Goal: Information Seeking & Learning: Learn about a topic

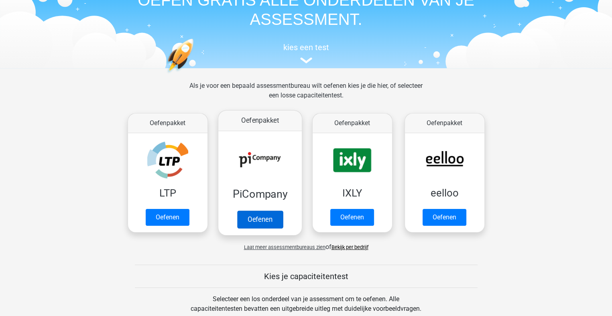
scroll to position [80, 0]
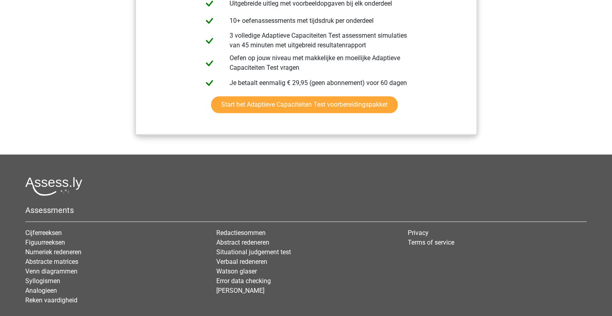
scroll to position [1007, 0]
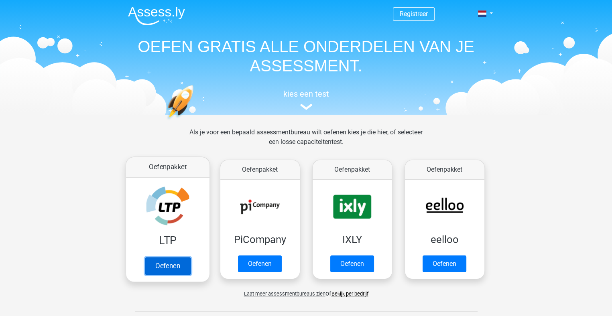
click at [179, 257] on link "Oefenen" at bounding box center [167, 266] width 46 height 18
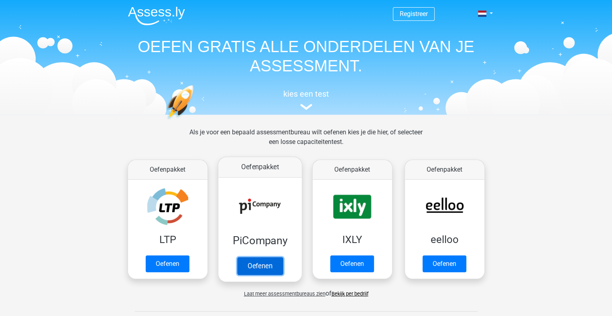
click at [282, 257] on link "Oefenen" at bounding box center [260, 266] width 46 height 18
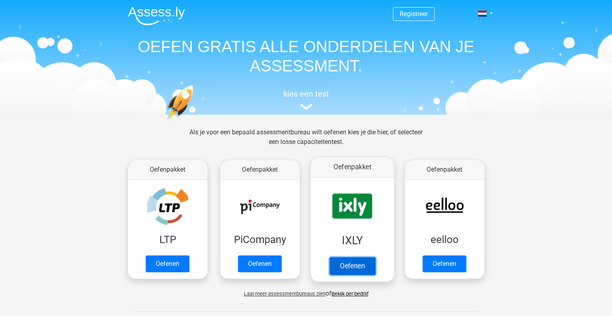
click at [351, 257] on link "Oefenen" at bounding box center [352, 266] width 46 height 18
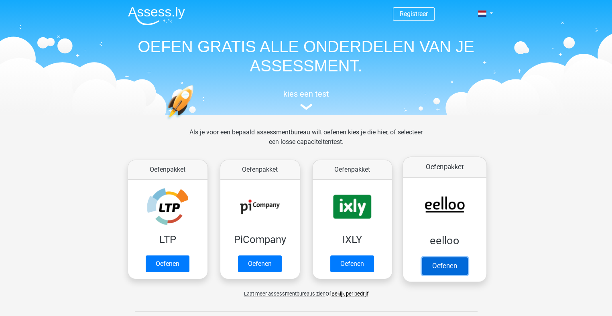
click at [451, 257] on link "Oefenen" at bounding box center [444, 266] width 46 height 18
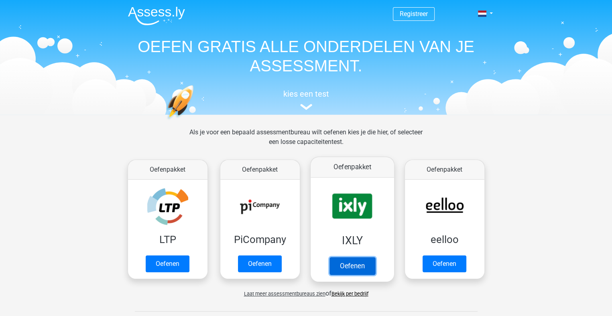
click at [358, 257] on link "Oefenen" at bounding box center [352, 266] width 46 height 18
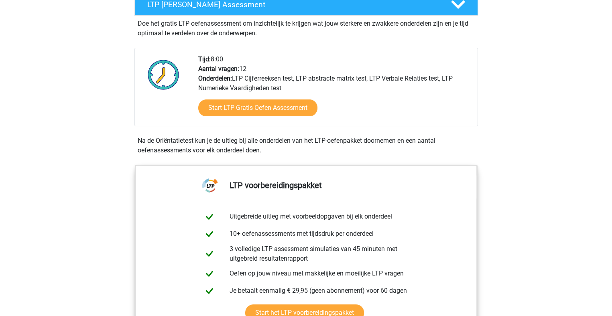
scroll to position [160, 0]
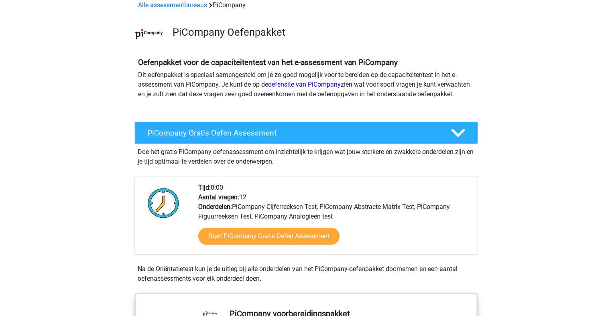
scroll to position [40, 0]
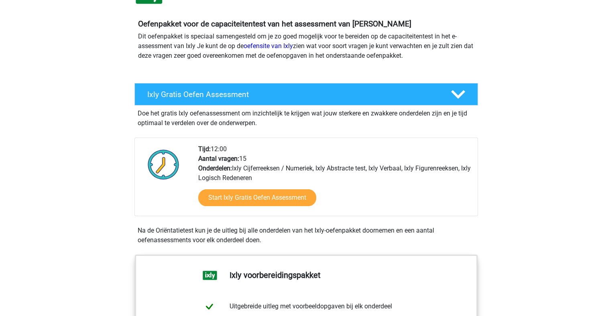
scroll to position [80, 0]
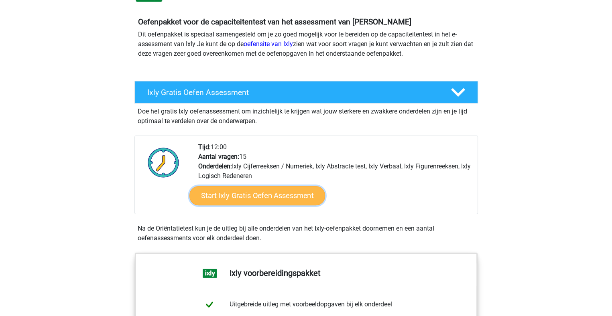
click at [240, 196] on link "Start Ixly Gratis Oefen Assessment" at bounding box center [257, 195] width 136 height 19
click at [254, 190] on link "Start Ixly Gratis Oefen Assessment" at bounding box center [257, 195] width 136 height 19
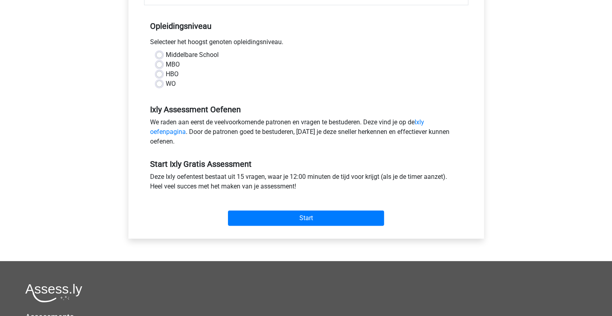
scroll to position [160, 0]
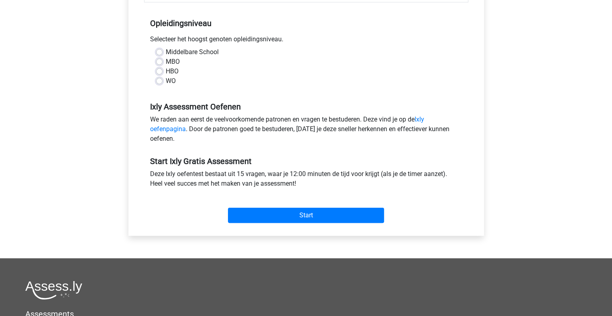
click at [166, 59] on label "MBO" at bounding box center [173, 62] width 14 height 10
click at [159, 59] on input "MBO" at bounding box center [159, 61] width 6 height 8
radio input "true"
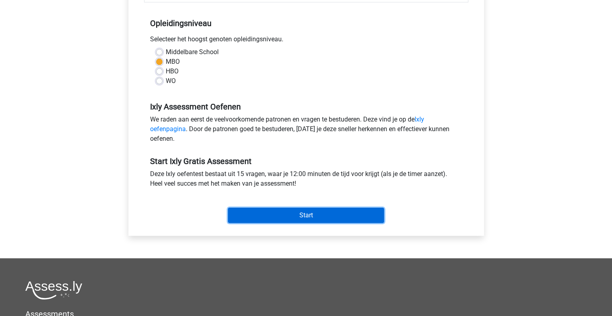
click at [292, 219] on input "Start" at bounding box center [306, 215] width 156 height 15
click at [332, 218] on input "Start" at bounding box center [306, 215] width 156 height 15
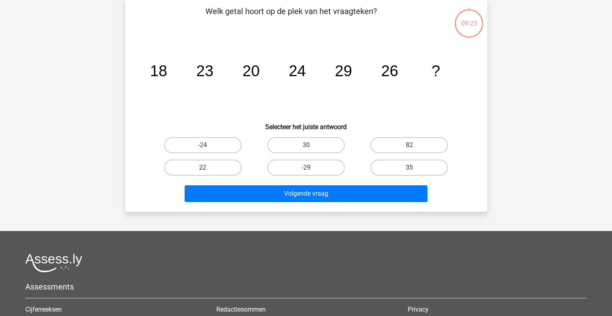
scroll to position [40, 0]
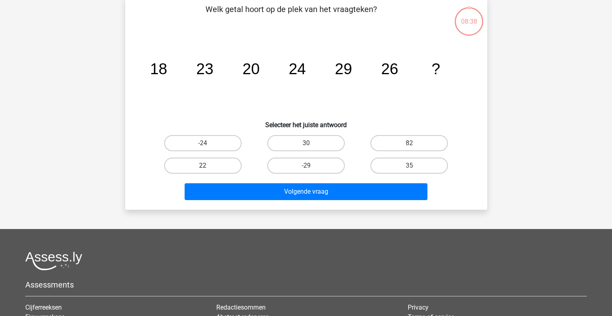
click at [217, 172] on label "22" at bounding box center [202, 166] width 77 height 16
click at [208, 171] on input "22" at bounding box center [205, 168] width 5 height 5
radio input "true"
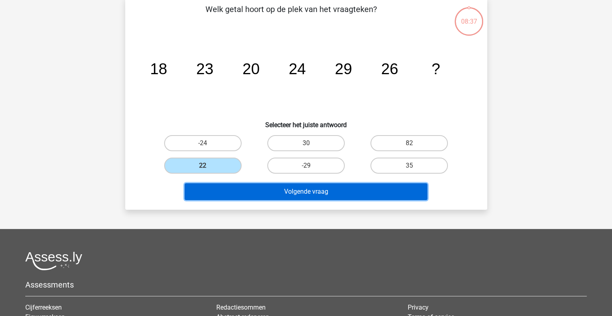
click at [236, 195] on button "Volgende vraag" at bounding box center [306, 191] width 243 height 17
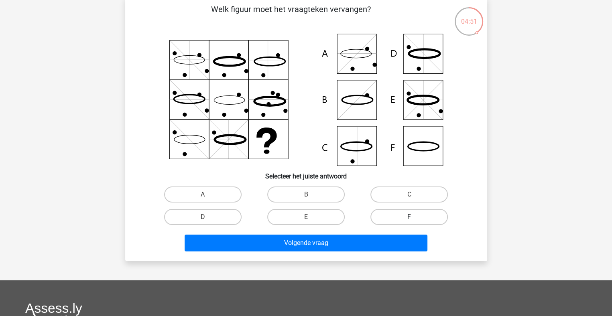
click at [420, 220] on label "F" at bounding box center [408, 217] width 77 height 16
click at [414, 220] on input "F" at bounding box center [411, 219] width 5 height 5
radio input "true"
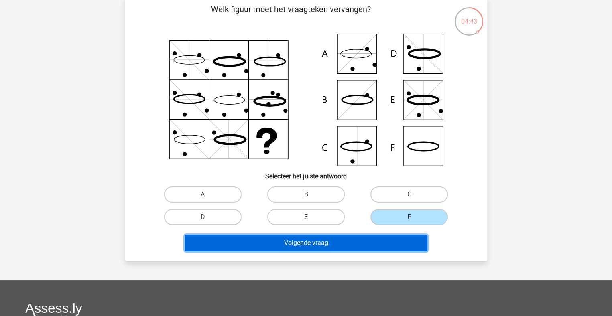
click at [304, 241] on button "Volgende vraag" at bounding box center [306, 243] width 243 height 17
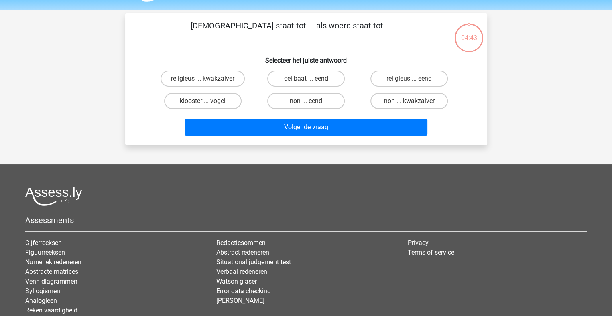
scroll to position [0, 0]
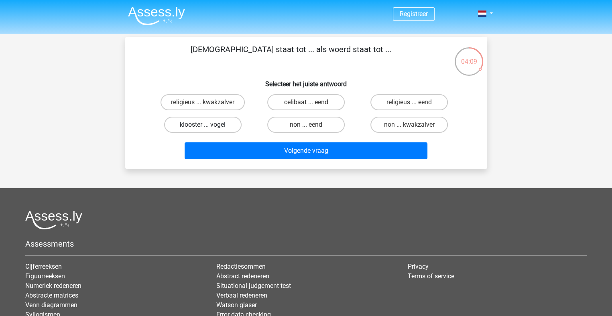
click at [207, 124] on label "klooster ... vogel" at bounding box center [202, 125] width 77 height 16
click at [207, 125] on input "klooster ... vogel" at bounding box center [205, 127] width 5 height 5
radio input "true"
click at [431, 101] on label "religieus ... eend" at bounding box center [408, 102] width 77 height 16
click at [414, 102] on input "religieus ... eend" at bounding box center [411, 104] width 5 height 5
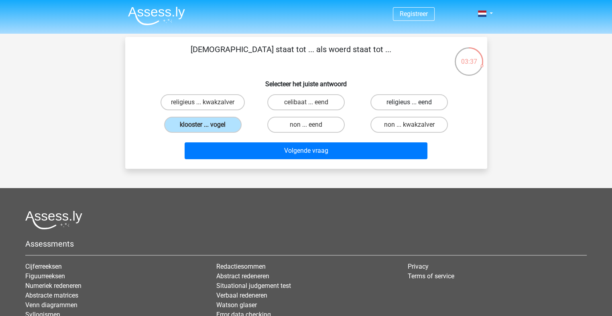
radio input "true"
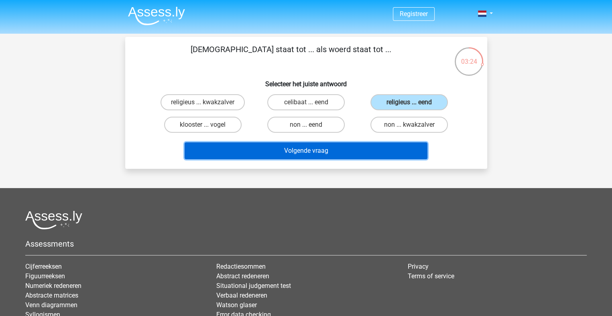
click at [306, 148] on button "Volgende vraag" at bounding box center [306, 150] width 243 height 17
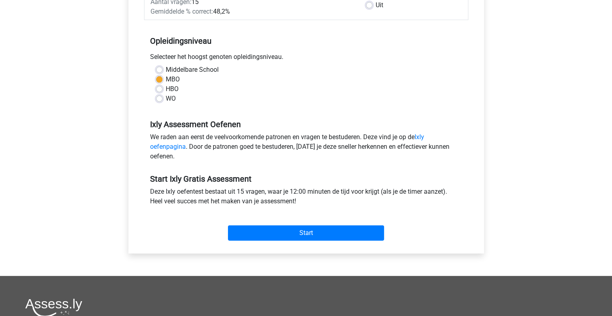
scroll to position [160, 0]
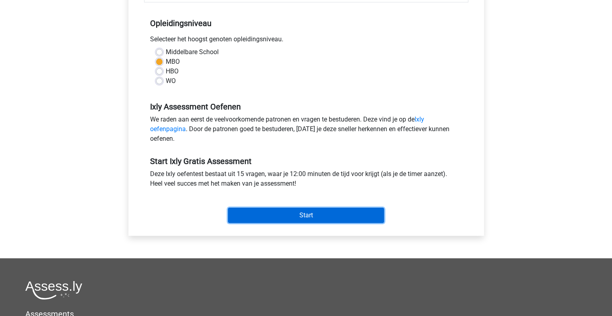
click at [292, 211] on input "Start" at bounding box center [306, 215] width 156 height 15
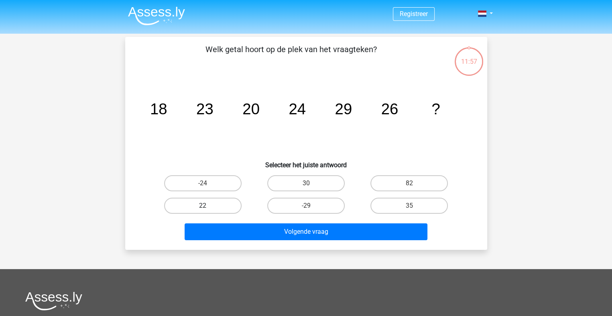
click at [194, 203] on label "22" at bounding box center [202, 206] width 77 height 16
click at [203, 206] on input "22" at bounding box center [205, 208] width 5 height 5
radio input "true"
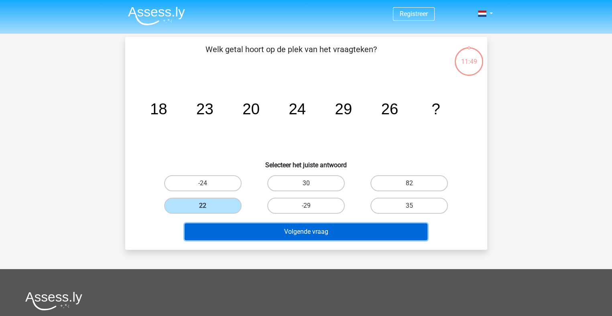
click at [394, 228] on button "Volgende vraag" at bounding box center [306, 231] width 243 height 17
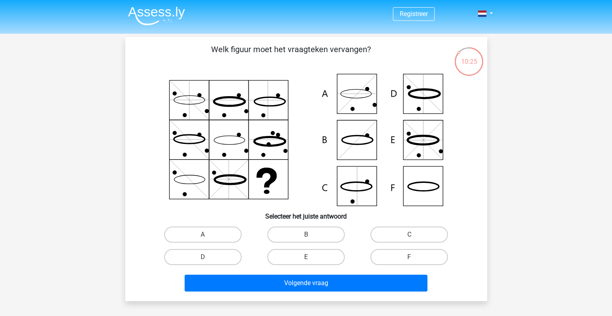
click at [435, 135] on icon at bounding box center [305, 140] width 323 height 132
click at [290, 252] on label "E" at bounding box center [305, 257] width 77 height 16
click at [306, 257] on input "E" at bounding box center [308, 259] width 5 height 5
radio input "true"
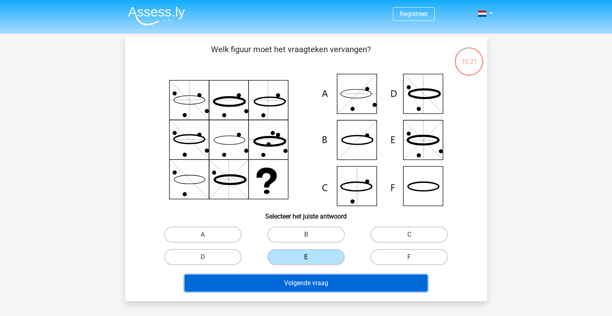
click at [313, 287] on button "Volgende vraag" at bounding box center [306, 283] width 243 height 17
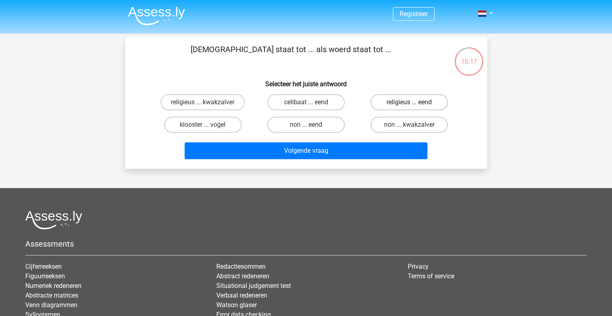
click at [407, 99] on label "religieus ... eend" at bounding box center [408, 102] width 77 height 16
click at [409, 102] on input "religieus ... eend" at bounding box center [411, 104] width 5 height 5
radio input "true"
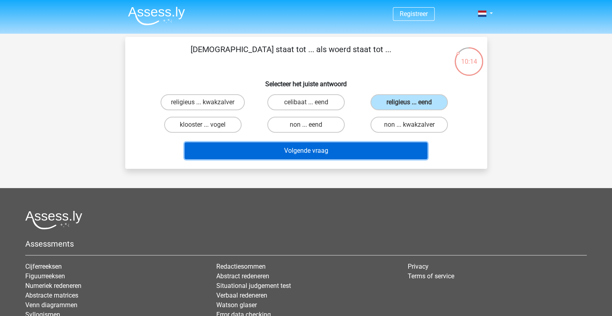
click at [284, 156] on button "Volgende vraag" at bounding box center [306, 150] width 243 height 17
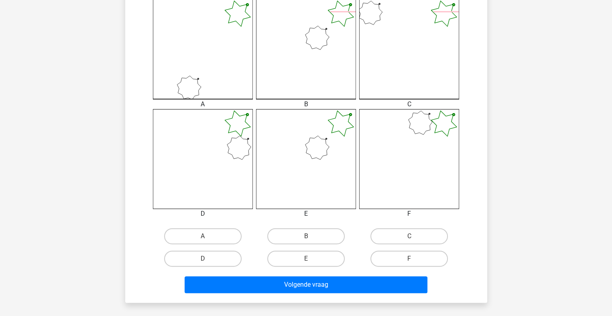
scroll to position [241, 0]
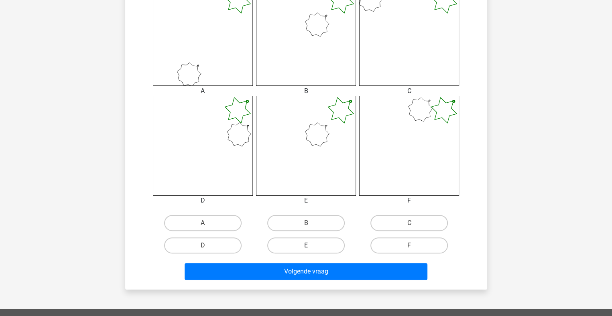
click at [317, 241] on label "E" at bounding box center [305, 245] width 77 height 16
click at [311, 246] on input "E" at bounding box center [308, 248] width 5 height 5
radio input "true"
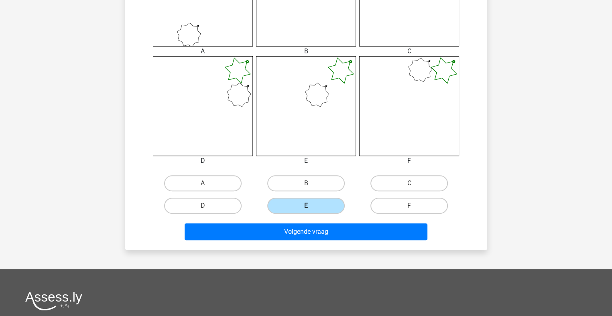
scroll to position [281, 0]
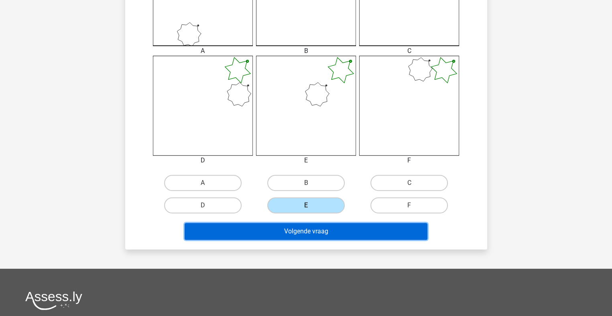
click at [321, 232] on button "Volgende vraag" at bounding box center [306, 231] width 243 height 17
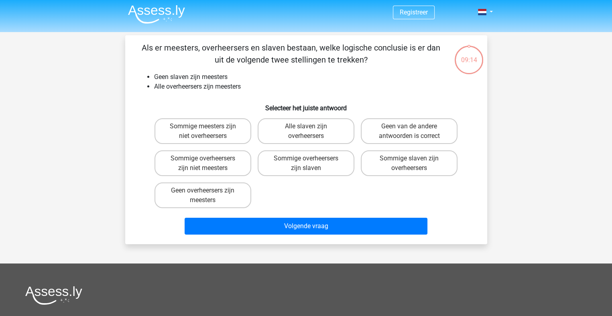
scroll to position [0, 0]
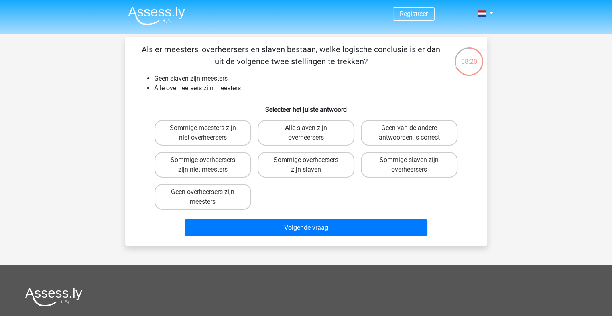
click at [282, 156] on label "Sommige overheersers zijn slaven" at bounding box center [306, 165] width 97 height 26
click at [306, 160] on input "Sommige overheersers zijn slaven" at bounding box center [308, 162] width 5 height 5
radio input "true"
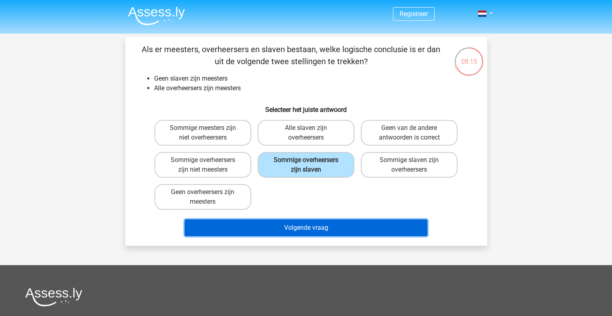
click at [360, 226] on button "Volgende vraag" at bounding box center [306, 227] width 243 height 17
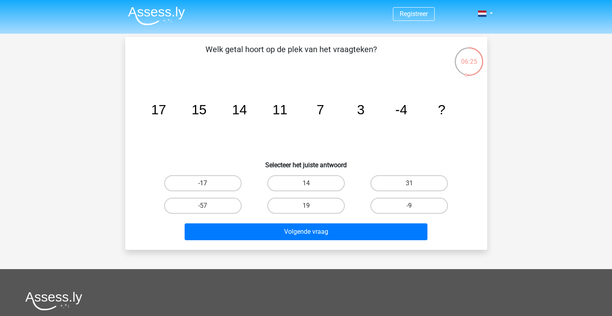
click at [224, 184] on label "-17" at bounding box center [202, 183] width 77 height 16
click at [208, 184] on input "-17" at bounding box center [205, 185] width 5 height 5
radio input "true"
click at [391, 210] on label "-9" at bounding box center [408, 206] width 77 height 16
click at [409, 210] on input "-9" at bounding box center [411, 208] width 5 height 5
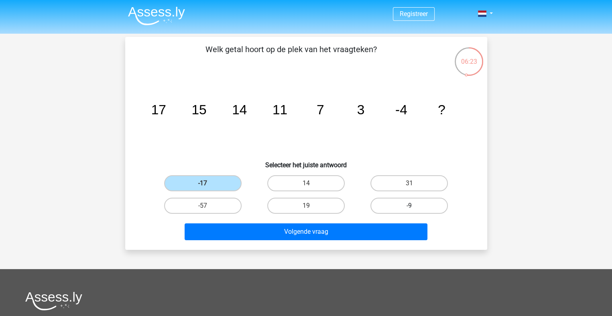
radio input "true"
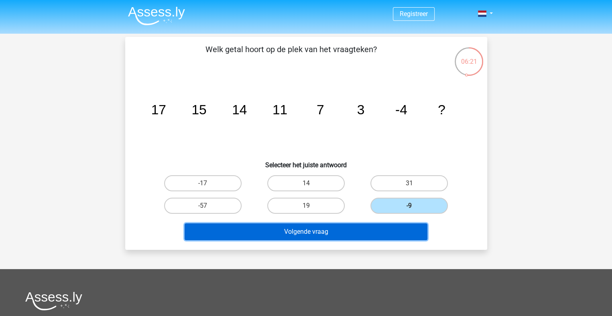
click at [385, 229] on button "Volgende vraag" at bounding box center [306, 231] width 243 height 17
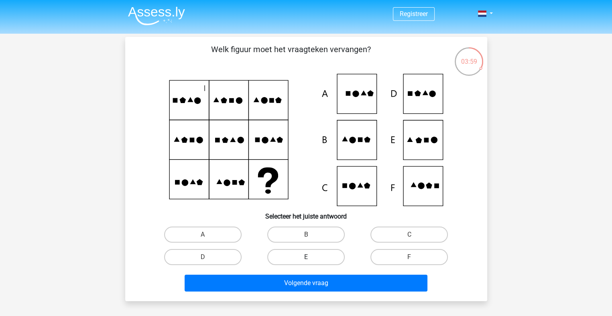
click at [292, 254] on label "E" at bounding box center [305, 257] width 77 height 16
click at [306, 257] on input "E" at bounding box center [308, 259] width 5 height 5
radio input "true"
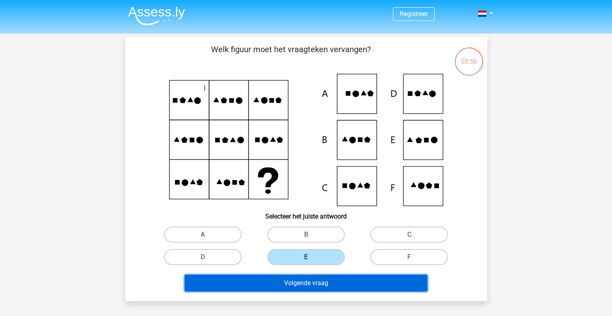
click at [367, 284] on button "Volgende vraag" at bounding box center [306, 283] width 243 height 17
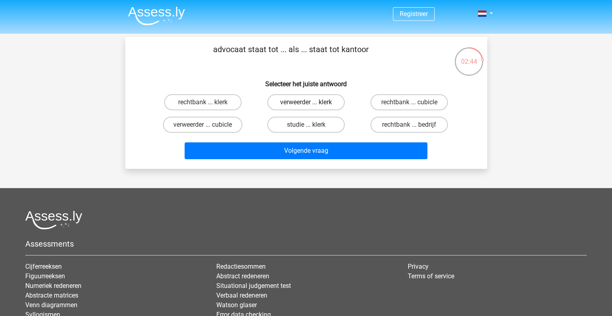
click at [322, 106] on label "verweerder ... klerk" at bounding box center [305, 102] width 77 height 16
click at [311, 106] on input "verweerder ... klerk" at bounding box center [308, 104] width 5 height 5
radio input "true"
click at [460, 58] on div "02:28" at bounding box center [469, 57] width 30 height 20
click at [460, 59] on div "02:28" at bounding box center [469, 57] width 30 height 20
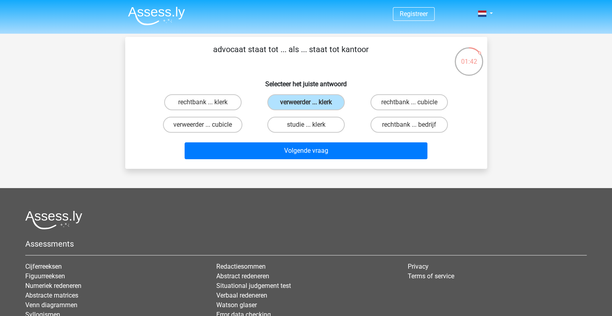
click at [409, 103] on input "rechtbank ... cubicle" at bounding box center [411, 104] width 5 height 5
radio input "true"
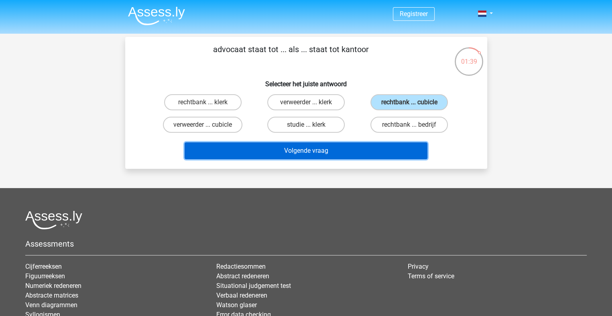
click at [396, 153] on button "Volgende vraag" at bounding box center [306, 150] width 243 height 17
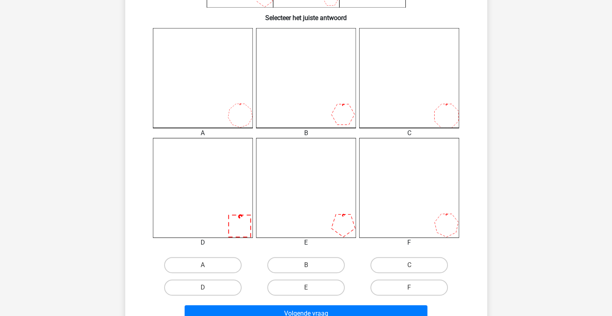
scroll to position [201, 0]
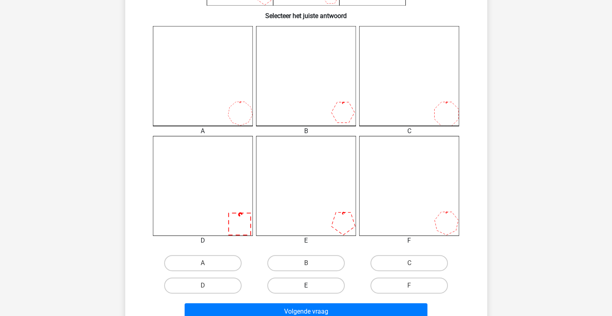
click at [325, 286] on label "E" at bounding box center [305, 286] width 77 height 16
click at [311, 286] on input "E" at bounding box center [308, 288] width 5 height 5
radio input "true"
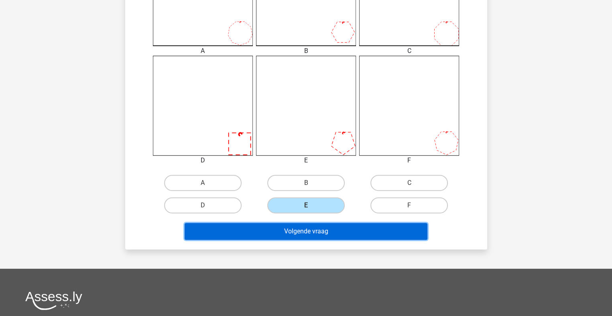
click at [317, 228] on button "Volgende vraag" at bounding box center [306, 231] width 243 height 17
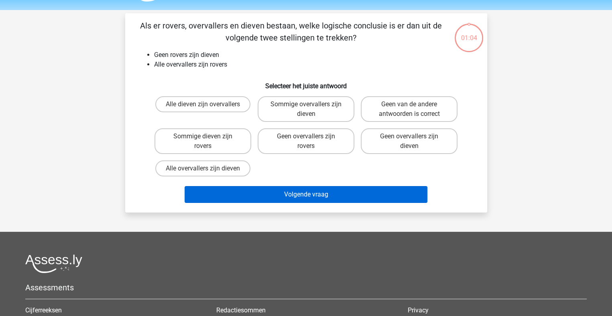
scroll to position [0, 0]
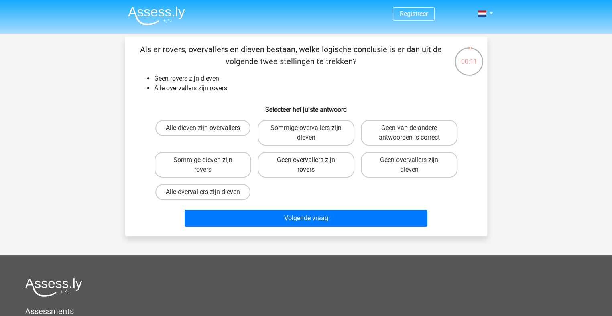
click at [304, 172] on label "Geen overvallers zijn rovers" at bounding box center [306, 165] width 97 height 26
click at [306, 165] on input "Geen overvallers zijn rovers" at bounding box center [308, 162] width 5 height 5
radio input "true"
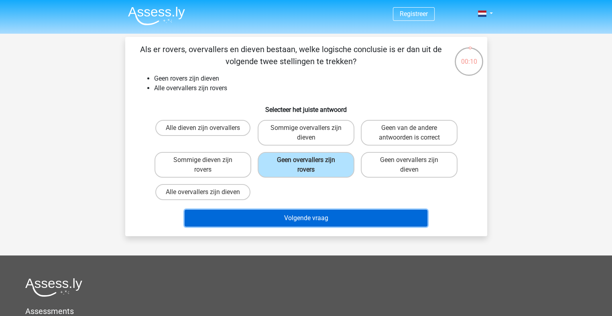
click at [298, 217] on button "Volgende vraag" at bounding box center [306, 218] width 243 height 17
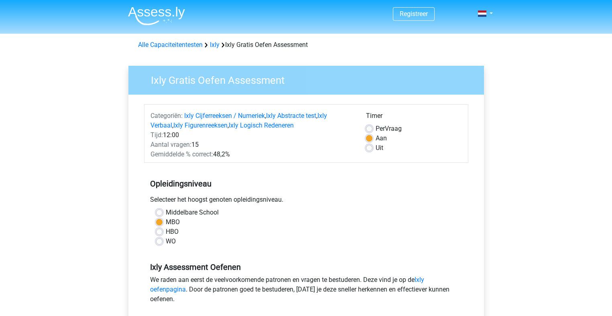
scroll to position [160, 0]
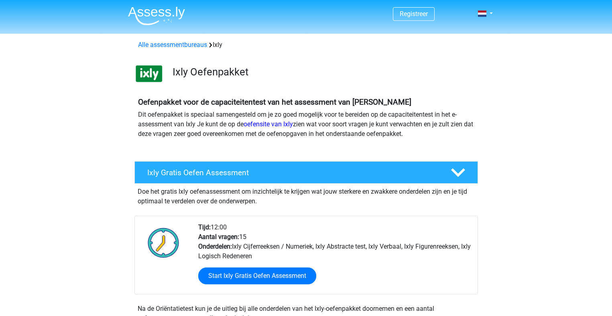
scroll to position [80, 0]
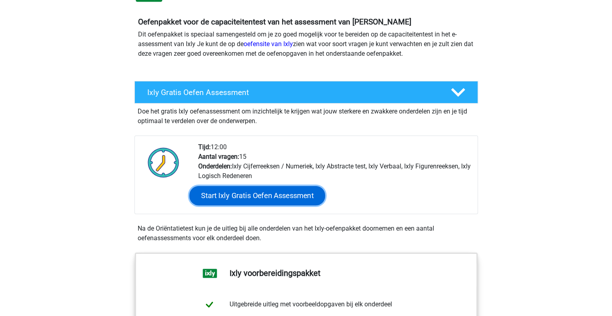
click at [242, 189] on link "Start Ixly Gratis Oefen Assessment" at bounding box center [257, 195] width 136 height 19
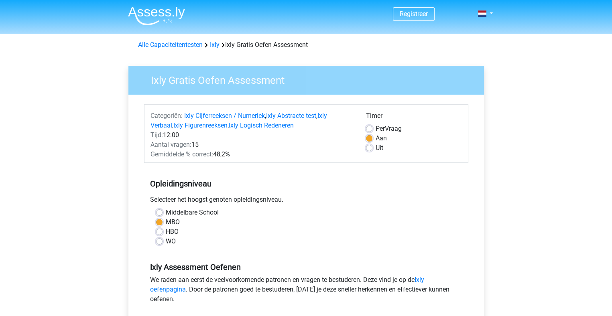
click at [374, 148] on div "Uit" at bounding box center [414, 148] width 96 height 10
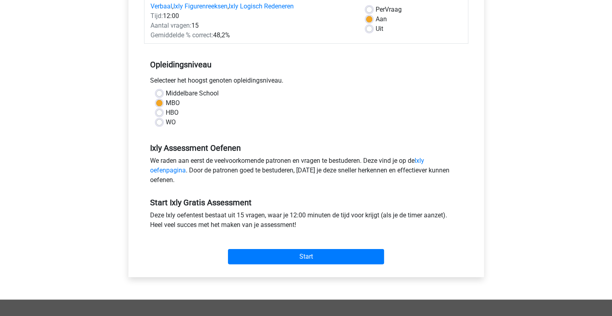
scroll to position [120, 0]
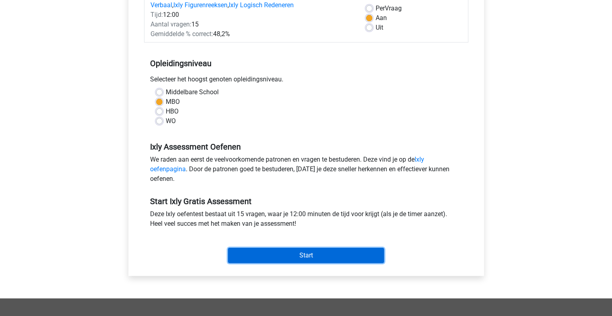
click at [313, 255] on input "Start" at bounding box center [306, 255] width 156 height 15
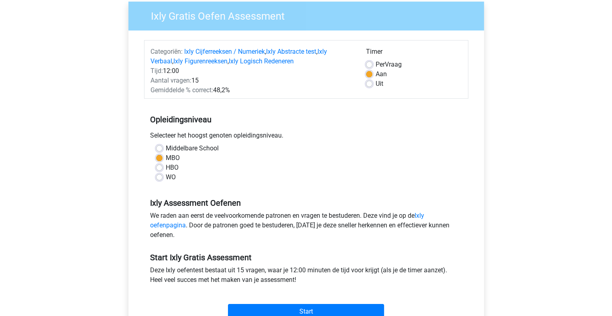
scroll to position [40, 0]
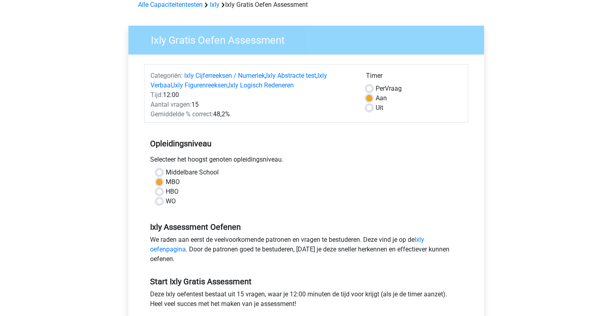
click at [374, 110] on div "Uit" at bounding box center [414, 108] width 96 height 10
click at [372, 109] on div "Uit" at bounding box center [414, 108] width 96 height 10
click at [376, 108] on label "Uit" at bounding box center [380, 108] width 8 height 10
click at [372, 108] on input "Uit" at bounding box center [369, 107] width 6 height 8
radio input "true"
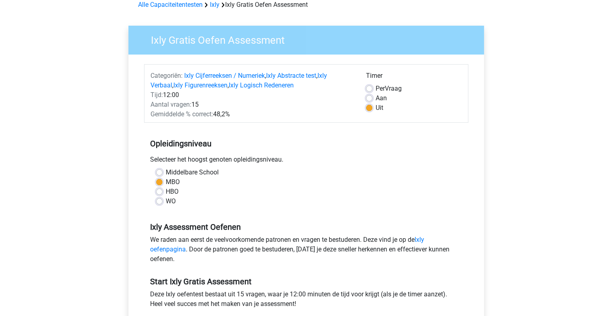
click at [376, 109] on label "Uit" at bounding box center [380, 108] width 8 height 10
click at [369, 109] on input "Uit" at bounding box center [369, 107] width 6 height 8
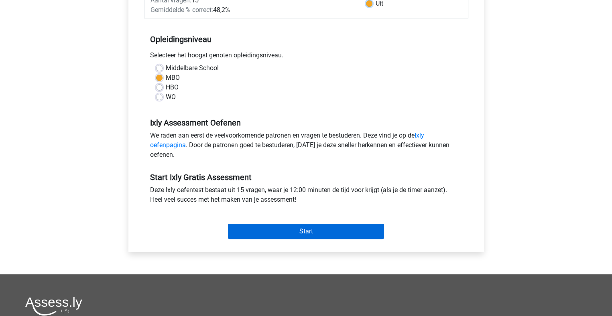
scroll to position [160, 0]
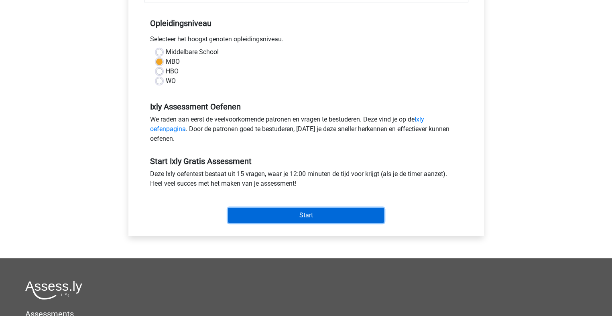
click at [302, 210] on input "Start" at bounding box center [306, 215] width 156 height 15
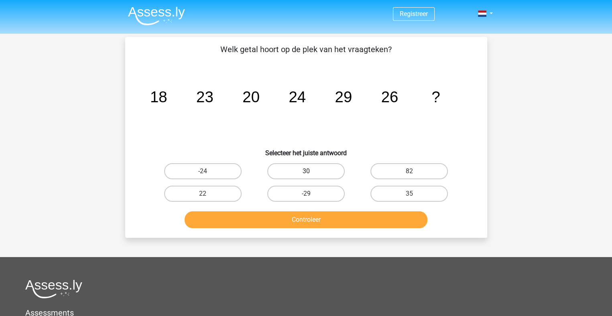
click at [321, 176] on label "30" at bounding box center [305, 171] width 77 height 16
click at [311, 176] on input "30" at bounding box center [308, 173] width 5 height 5
radio input "true"
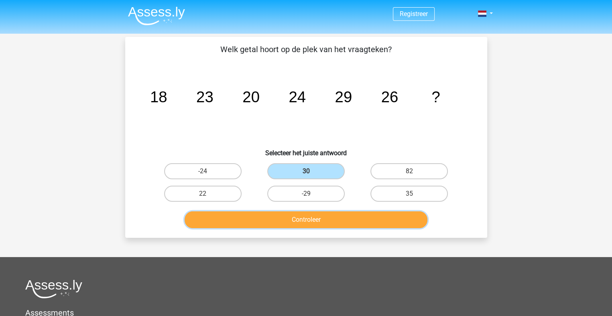
click at [286, 216] on button "Controleer" at bounding box center [306, 219] width 243 height 17
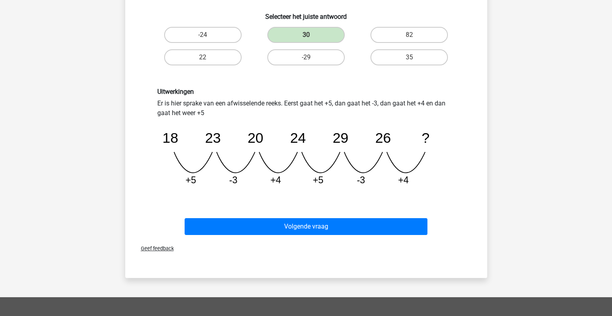
scroll to position [160, 0]
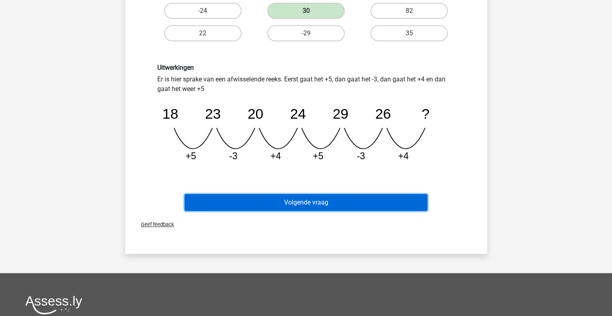
click at [343, 199] on button "Volgende vraag" at bounding box center [306, 202] width 243 height 17
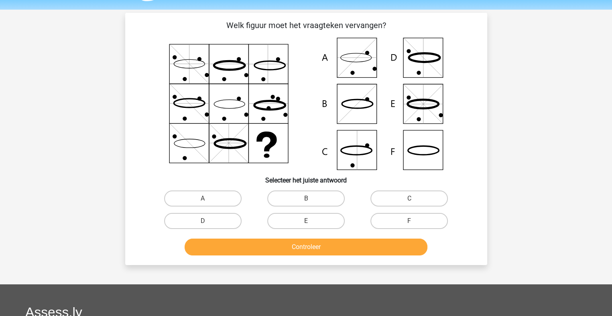
scroll to position [0, 0]
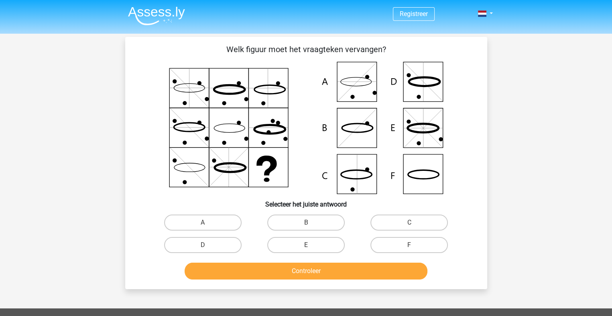
drag, startPoint x: 354, startPoint y: 168, endPoint x: 354, endPoint y: 173, distance: 5.2
click at [354, 172] on icon at bounding box center [305, 128] width 323 height 132
click at [352, 174] on icon at bounding box center [305, 128] width 323 height 132
click at [343, 140] on icon at bounding box center [305, 128] width 323 height 132
click at [341, 169] on icon at bounding box center [305, 128] width 323 height 132
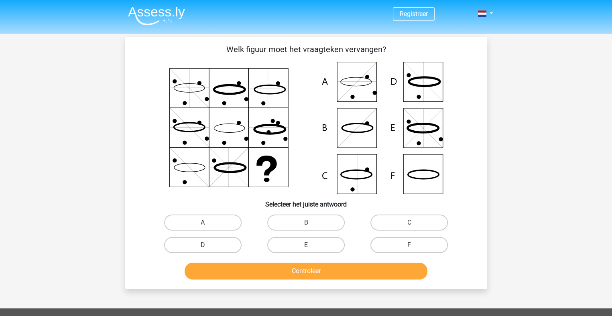
drag, startPoint x: 346, startPoint y: 142, endPoint x: 346, endPoint y: 174, distance: 31.7
click at [346, 143] on icon at bounding box center [305, 128] width 323 height 132
drag, startPoint x: 346, startPoint y: 174, endPoint x: 348, endPoint y: 168, distance: 6.0
click at [346, 173] on icon at bounding box center [305, 128] width 323 height 132
click at [353, 129] on icon at bounding box center [305, 128] width 323 height 132
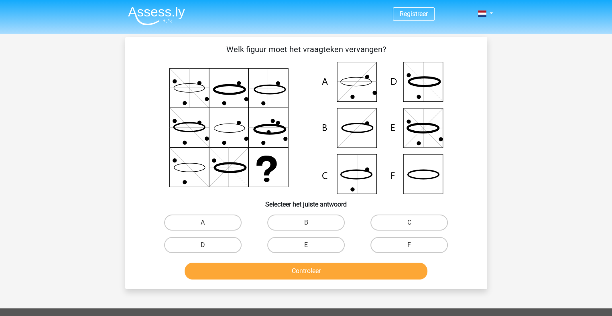
drag, startPoint x: 351, startPoint y: 153, endPoint x: 351, endPoint y: 135, distance: 17.7
click at [351, 152] on icon at bounding box center [305, 128] width 323 height 132
drag, startPoint x: 351, startPoint y: 134, endPoint x: 350, endPoint y: 140, distance: 6.1
click at [351, 134] on icon at bounding box center [305, 128] width 323 height 132
click at [350, 161] on icon at bounding box center [305, 128] width 323 height 132
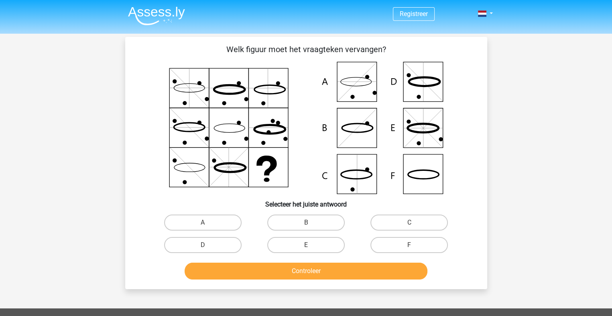
click at [353, 139] on icon at bounding box center [305, 128] width 323 height 132
click at [352, 161] on icon at bounding box center [305, 128] width 323 height 132
click at [354, 142] on icon at bounding box center [305, 128] width 323 height 132
click at [355, 125] on icon at bounding box center [305, 128] width 323 height 132
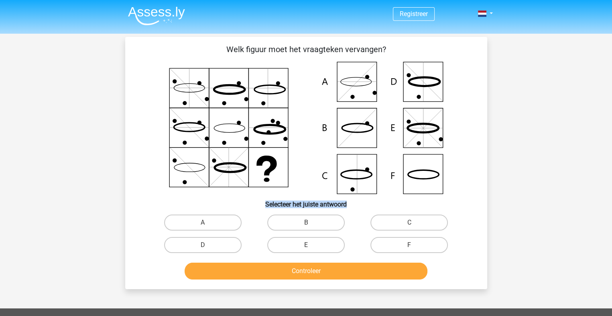
click at [356, 125] on icon at bounding box center [305, 128] width 323 height 132
click at [317, 223] on label "B" at bounding box center [305, 223] width 77 height 16
click at [311, 223] on input "B" at bounding box center [308, 225] width 5 height 5
radio input "true"
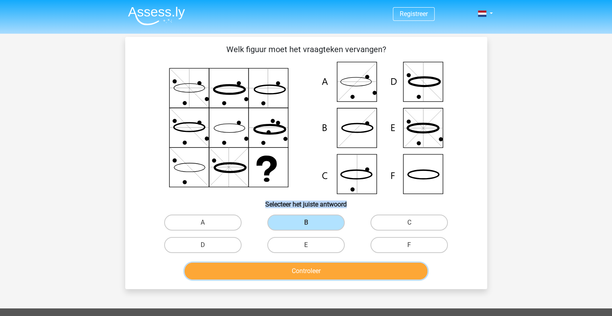
click at [315, 269] on button "Controleer" at bounding box center [306, 271] width 243 height 17
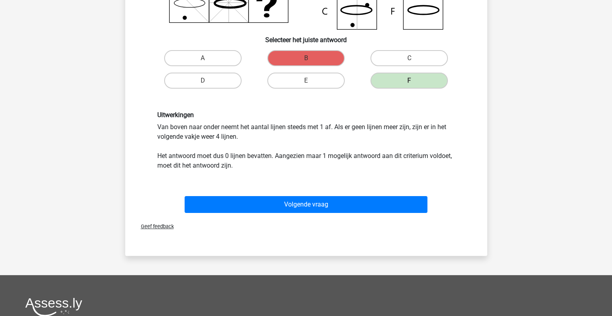
scroll to position [160, 0]
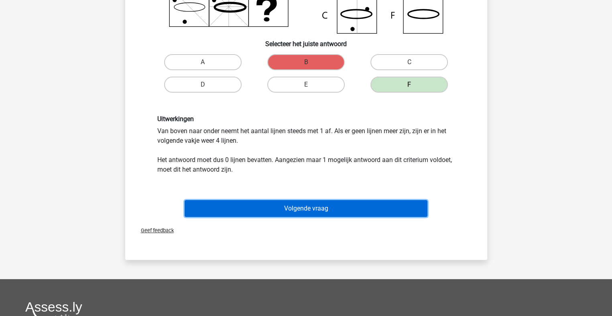
click at [328, 201] on button "Volgende vraag" at bounding box center [306, 208] width 243 height 17
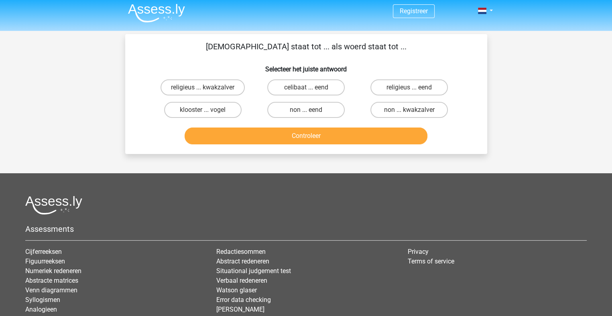
scroll to position [0, 0]
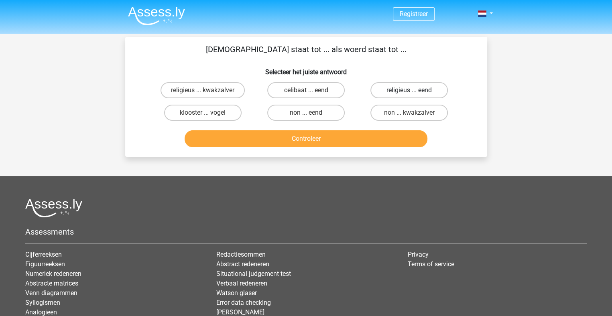
click at [382, 85] on label "religieus ... eend" at bounding box center [408, 90] width 77 height 16
click at [409, 90] on input "religieus ... eend" at bounding box center [411, 92] width 5 height 5
radio input "true"
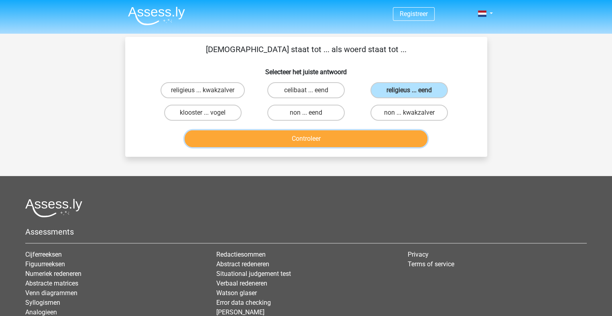
click at [343, 132] on button "Controleer" at bounding box center [306, 138] width 243 height 17
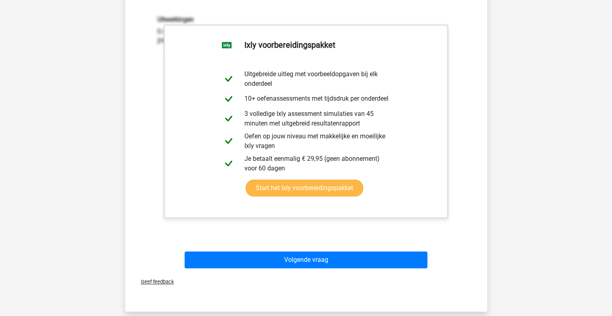
scroll to position [201, 0]
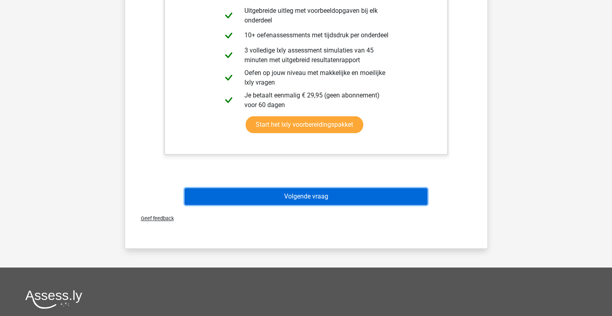
click at [270, 201] on button "Volgende vraag" at bounding box center [306, 196] width 243 height 17
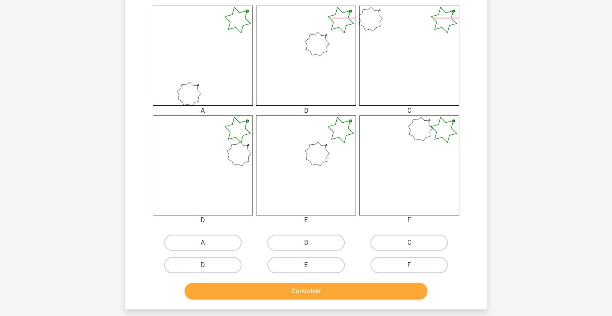
scroll to position [241, 0]
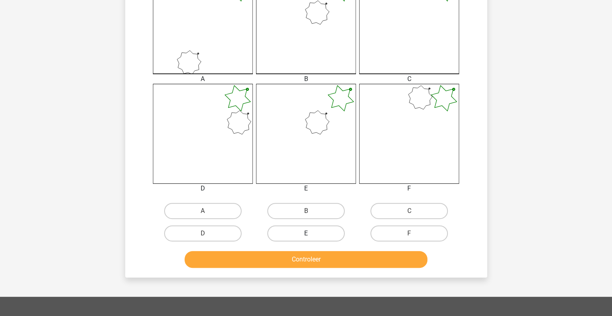
click at [315, 230] on label "E" at bounding box center [305, 233] width 77 height 16
click at [311, 233] on input "E" at bounding box center [308, 235] width 5 height 5
radio input "true"
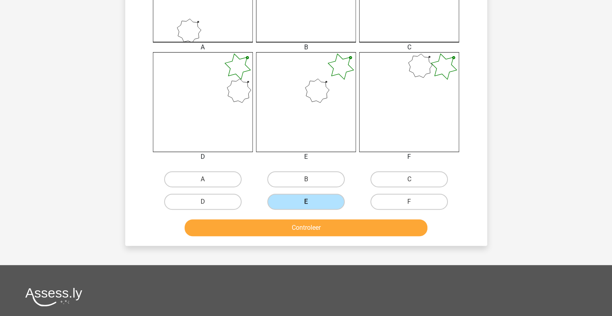
scroll to position [281, 0]
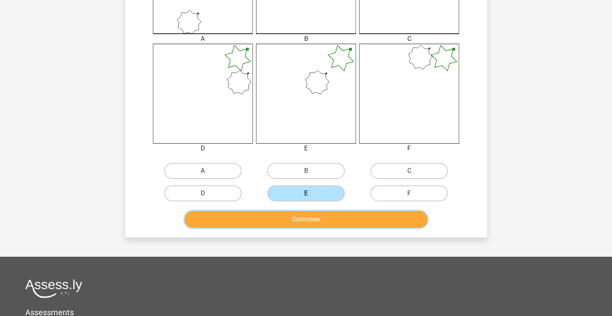
click at [327, 220] on button "Controleer" at bounding box center [306, 219] width 243 height 17
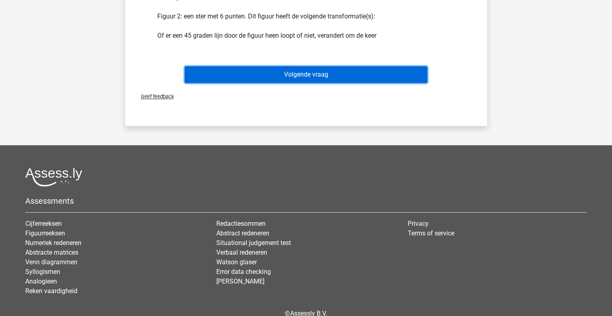
click at [320, 71] on button "Volgende vraag" at bounding box center [306, 74] width 243 height 17
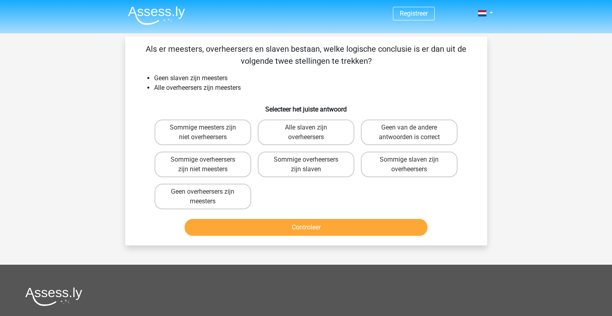
scroll to position [0, 0]
click at [332, 168] on label "Sommige overheersers zijn slaven" at bounding box center [306, 165] width 97 height 26
click at [311, 165] on input "Sommige overheersers zijn slaven" at bounding box center [308, 162] width 5 height 5
radio input "true"
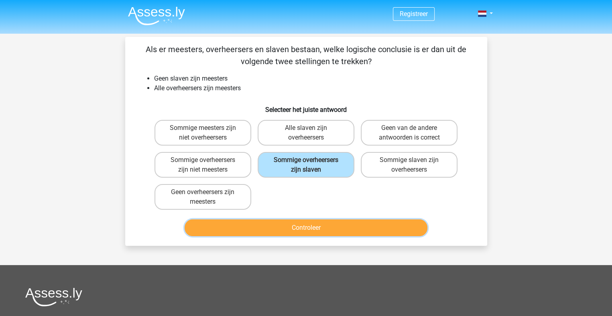
click at [310, 222] on button "Controleer" at bounding box center [306, 227] width 243 height 17
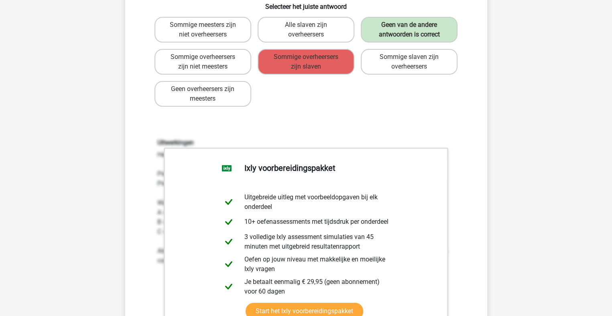
scroll to position [201, 0]
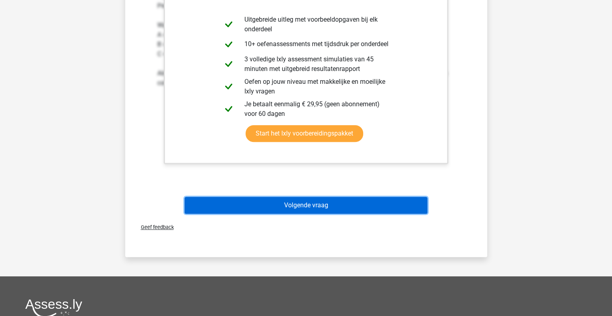
click at [335, 207] on button "Volgende vraag" at bounding box center [306, 205] width 243 height 17
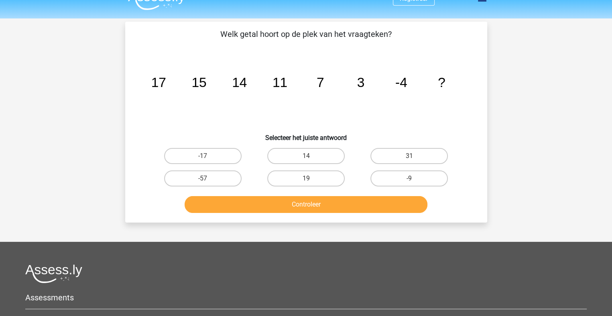
scroll to position [0, 0]
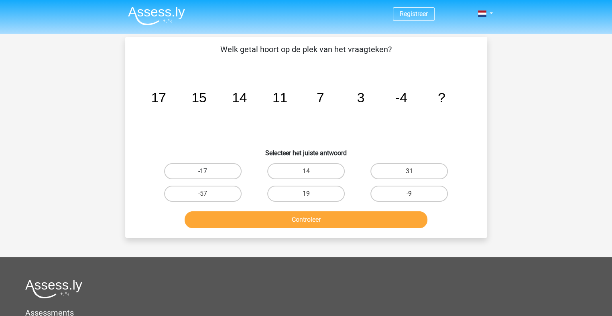
click at [227, 170] on label "-17" at bounding box center [202, 171] width 77 height 16
click at [208, 171] on input "-17" at bounding box center [205, 173] width 5 height 5
radio input "true"
click at [419, 192] on label "-9" at bounding box center [408, 194] width 77 height 16
click at [414, 194] on input "-9" at bounding box center [411, 196] width 5 height 5
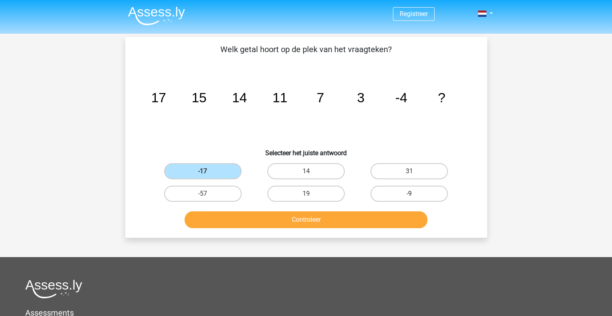
radio input "true"
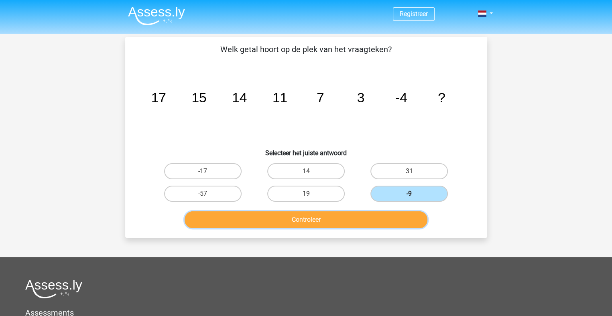
click at [365, 219] on button "Controleer" at bounding box center [306, 219] width 243 height 17
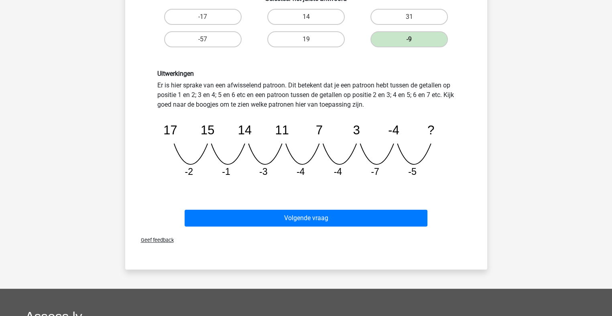
scroll to position [160, 0]
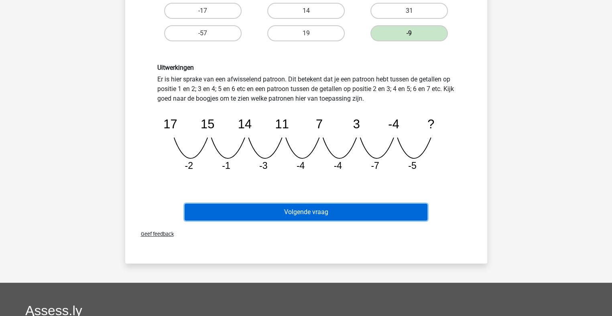
click at [353, 210] on button "Volgende vraag" at bounding box center [306, 212] width 243 height 17
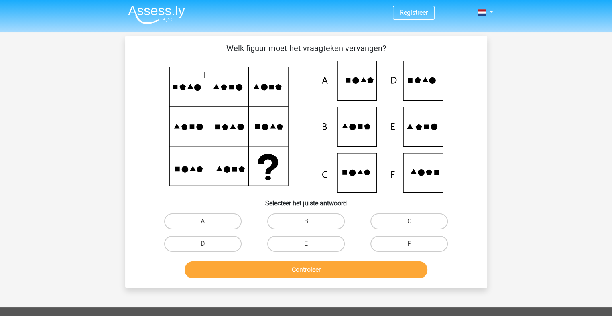
scroll to position [0, 0]
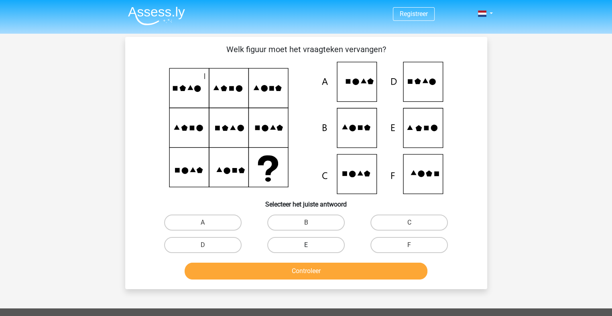
click at [290, 241] on label "E" at bounding box center [305, 245] width 77 height 16
click at [306, 245] on input "E" at bounding box center [308, 247] width 5 height 5
radio input "true"
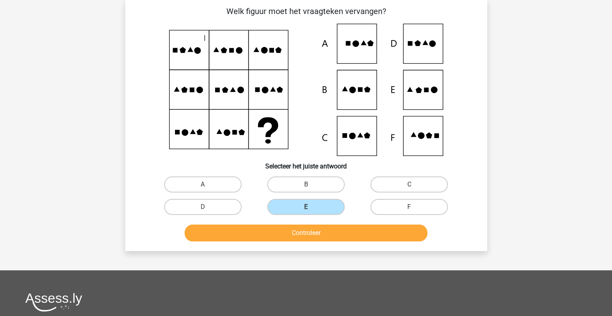
scroll to position [40, 0]
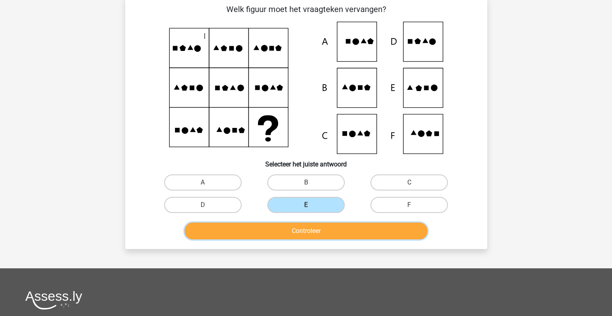
click at [371, 226] on button "Controleer" at bounding box center [306, 231] width 243 height 17
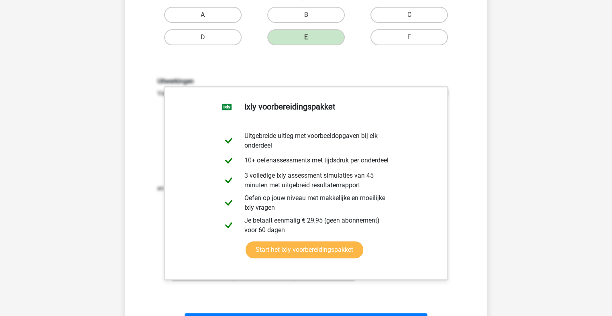
scroll to position [321, 0]
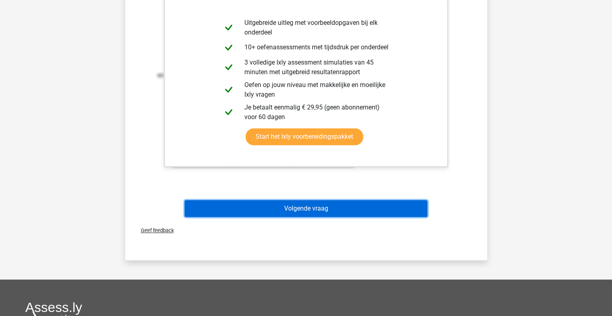
click at [321, 207] on button "Volgende vraag" at bounding box center [306, 208] width 243 height 17
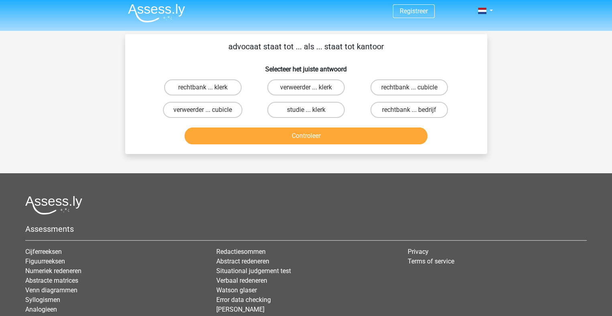
scroll to position [0, 0]
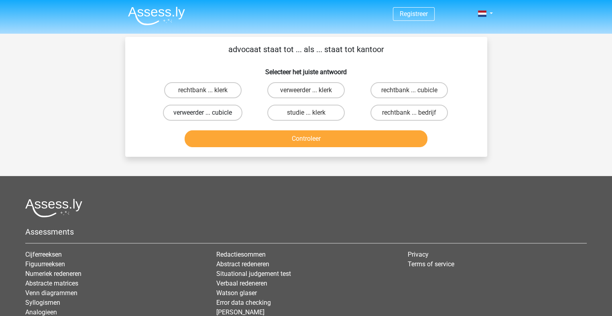
click at [196, 111] on label "verweerder ... cubicle" at bounding box center [202, 113] width 79 height 16
click at [203, 113] on input "verweerder ... cubicle" at bounding box center [205, 115] width 5 height 5
radio input "true"
click at [189, 93] on label "rechtbank ... klerk" at bounding box center [202, 90] width 77 height 16
click at [203, 93] on input "rechtbank ... klerk" at bounding box center [205, 92] width 5 height 5
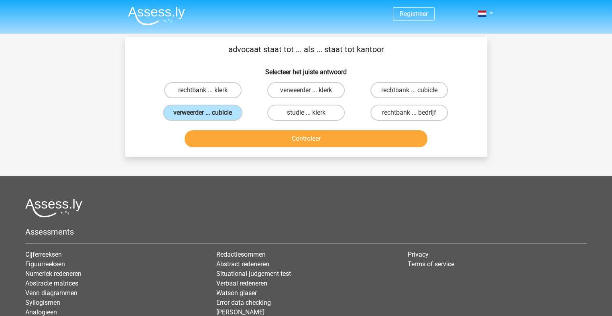
radio input "true"
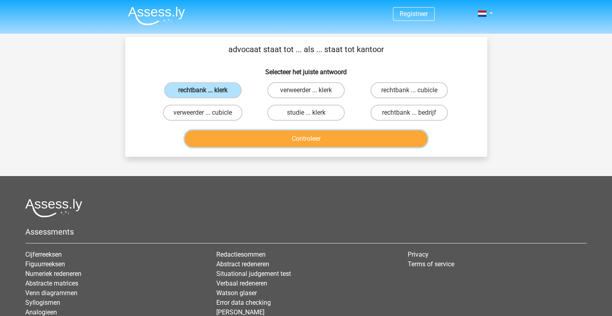
click at [320, 139] on button "Controleer" at bounding box center [306, 138] width 243 height 17
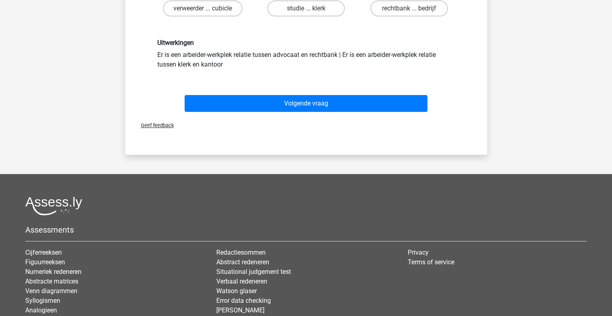
scroll to position [120, 0]
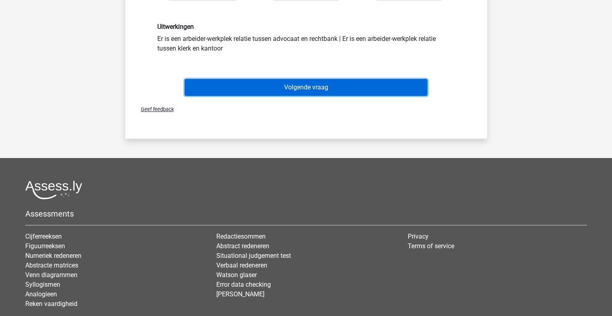
click at [266, 90] on button "Volgende vraag" at bounding box center [306, 87] width 243 height 17
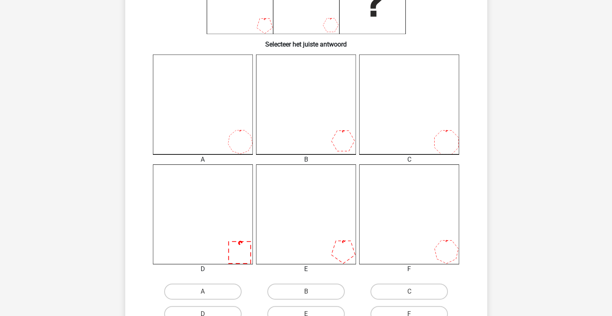
scroll to position [241, 0]
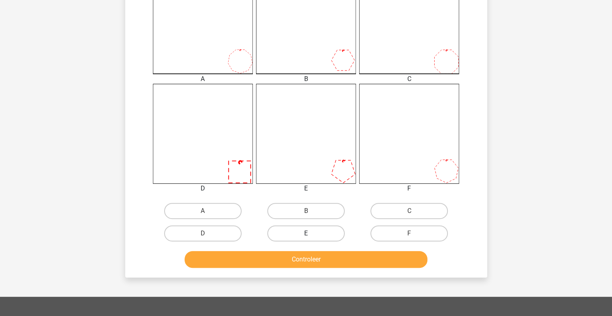
click at [301, 232] on label "E" at bounding box center [305, 233] width 77 height 16
click at [306, 233] on input "E" at bounding box center [308, 235] width 5 height 5
radio input "true"
click at [394, 211] on label "C" at bounding box center [408, 211] width 77 height 16
click at [409, 211] on input "C" at bounding box center [411, 213] width 5 height 5
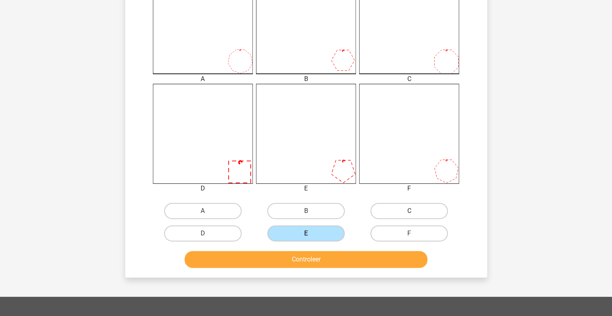
radio input "true"
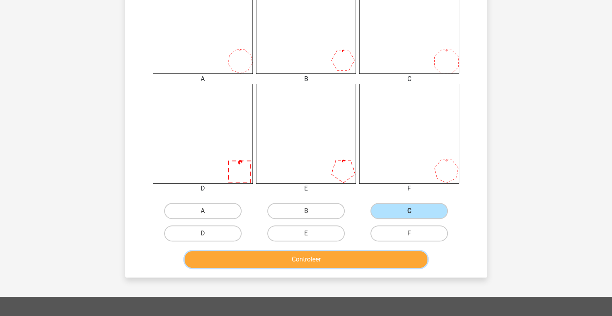
click at [370, 259] on button "Controleer" at bounding box center [306, 259] width 243 height 17
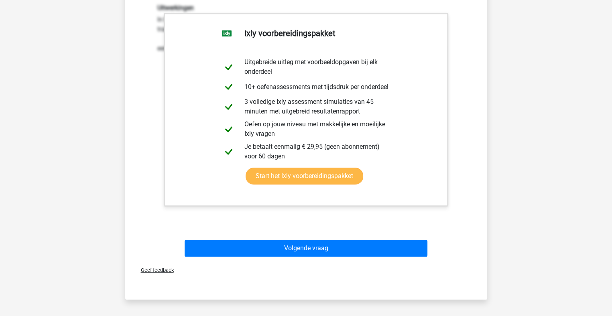
scroll to position [522, 0]
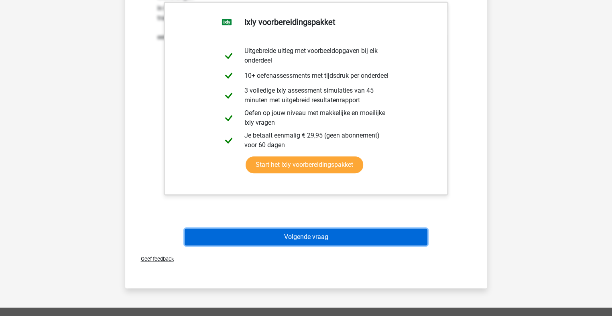
click at [307, 235] on button "Volgende vraag" at bounding box center [306, 237] width 243 height 17
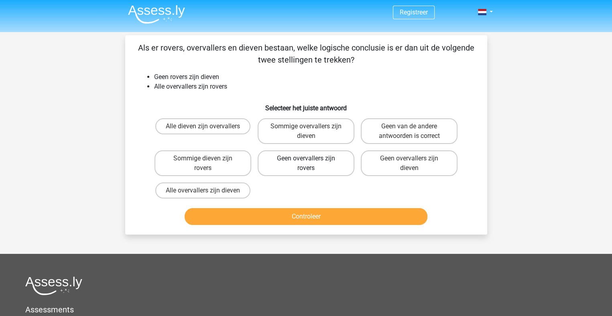
scroll to position [0, 0]
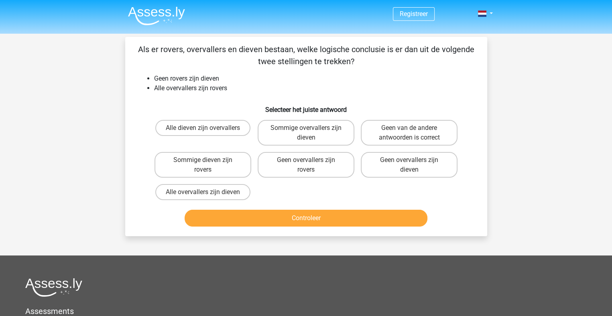
drag, startPoint x: 389, startPoint y: 135, endPoint x: 359, endPoint y: 196, distance: 68.0
click at [389, 135] on label "Geen van de andere antwoorden is correct" at bounding box center [409, 133] width 97 height 26
click at [409, 133] on input "Geen van de andere antwoorden is correct" at bounding box center [411, 130] width 5 height 5
radio input "true"
click at [347, 214] on button "Controleer" at bounding box center [306, 218] width 243 height 17
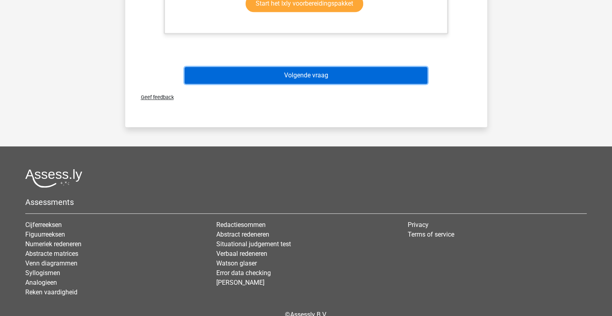
click at [320, 76] on button "Volgende vraag" at bounding box center [306, 75] width 243 height 17
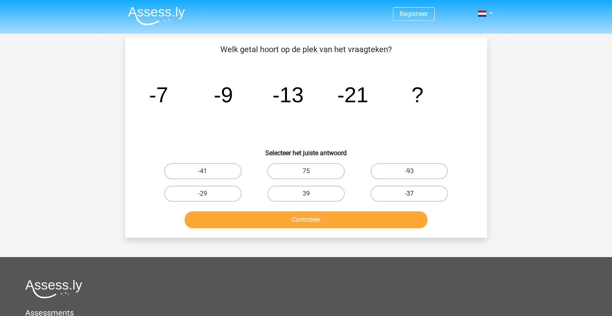
click at [412, 192] on div "-37" at bounding box center [409, 194] width 97 height 16
click at [427, 197] on label "-37" at bounding box center [408, 194] width 77 height 16
click at [414, 197] on input "-37" at bounding box center [411, 196] width 5 height 5
radio input "true"
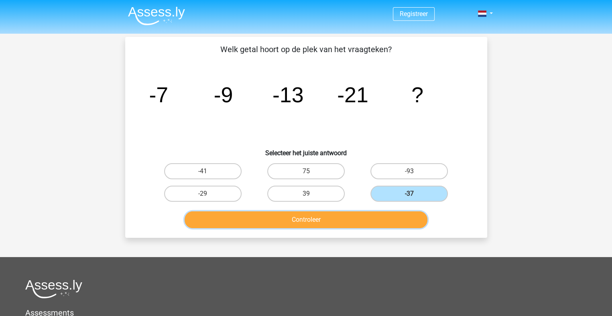
click at [391, 218] on button "Controleer" at bounding box center [306, 219] width 243 height 17
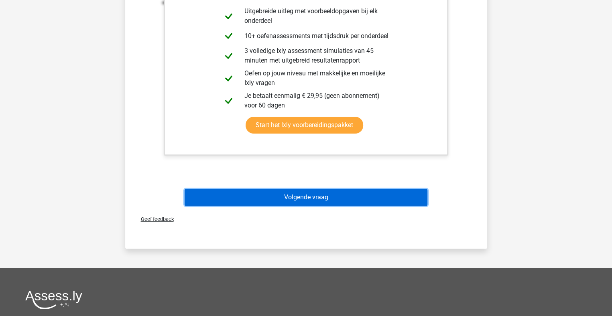
click at [323, 195] on button "Volgende vraag" at bounding box center [306, 197] width 243 height 17
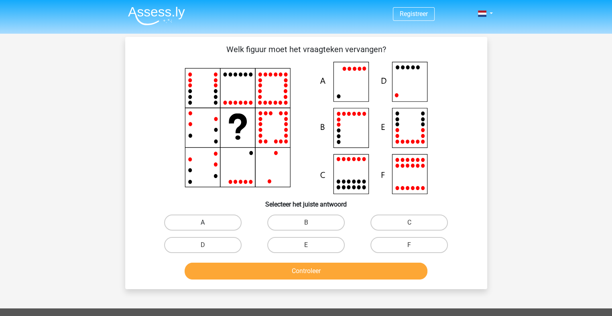
click at [203, 222] on label "A" at bounding box center [202, 223] width 77 height 16
click at [203, 223] on input "A" at bounding box center [205, 225] width 5 height 5
radio input "true"
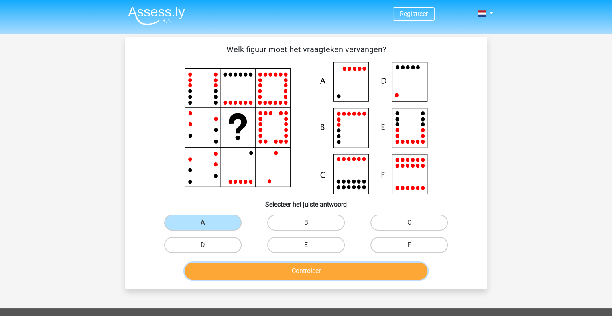
click at [252, 273] on button "Controleer" at bounding box center [306, 271] width 243 height 17
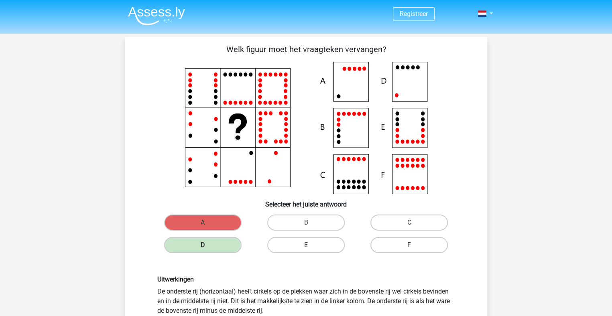
click at [412, 75] on icon at bounding box center [305, 128] width 323 height 132
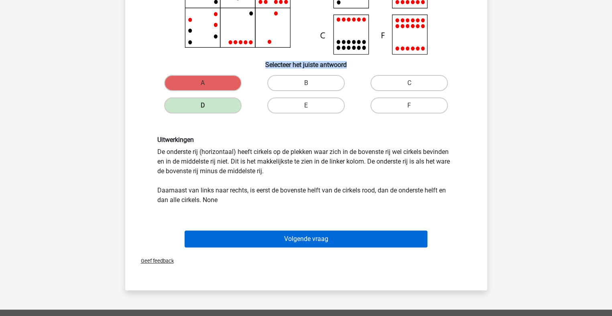
scroll to position [40, 0]
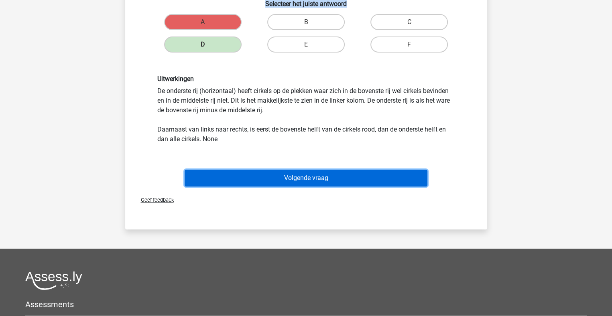
click at [319, 179] on button "Volgende vraag" at bounding box center [306, 178] width 243 height 17
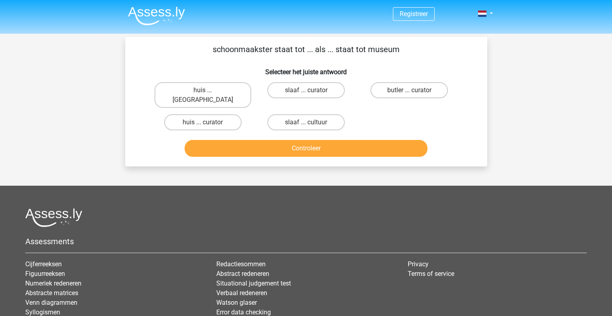
scroll to position [0, 0]
drag, startPoint x: 364, startPoint y: 50, endPoint x: 408, endPoint y: 42, distance: 44.9
click at [405, 45] on p "schoonmaakster staat tot ... als ... staat tot museum" at bounding box center [306, 49] width 336 height 12
click at [408, 42] on div "schoonmaakster staat tot ... als ... staat tot museum Selecteer het juiste antw…" at bounding box center [306, 102] width 362 height 130
drag, startPoint x: 405, startPoint y: 52, endPoint x: 372, endPoint y: 43, distance: 34.2
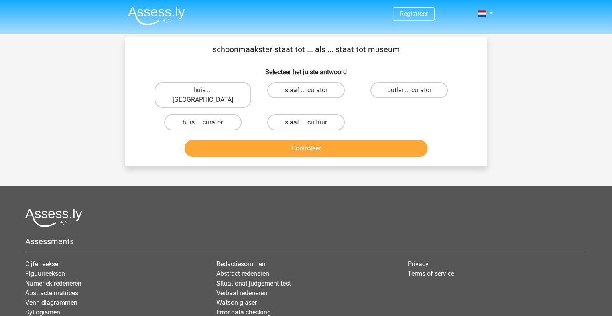
click at [372, 43] on div "schoonmaakster staat tot ... als ... staat tot museum Selecteer het juiste antw…" at bounding box center [306, 102] width 362 height 130
click at [213, 114] on label "huis ... curator" at bounding box center [202, 122] width 77 height 16
click at [208, 122] on input "huis ... curator" at bounding box center [205, 124] width 5 height 5
radio input "true"
click at [232, 140] on button "Controleer" at bounding box center [306, 148] width 243 height 17
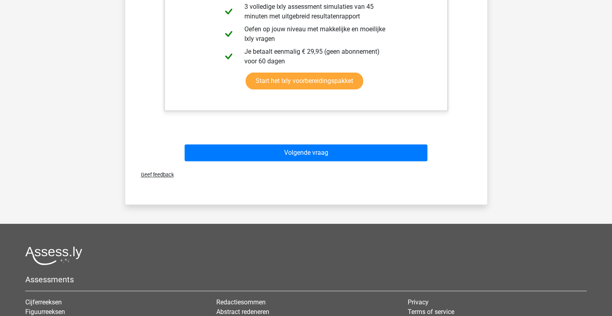
scroll to position [321, 0]
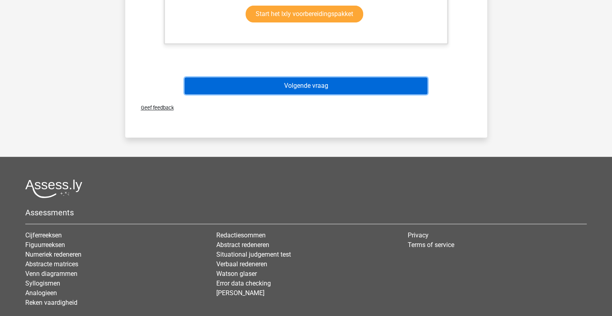
click at [300, 82] on button "Volgende vraag" at bounding box center [306, 85] width 243 height 17
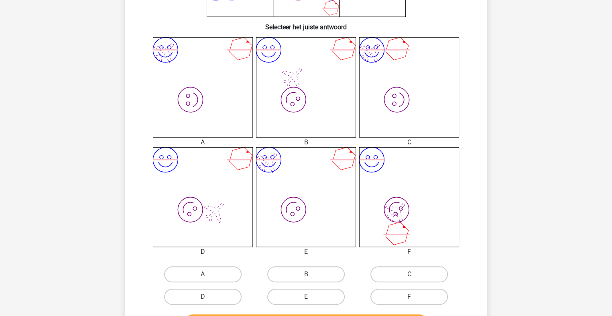
scroll to position [201, 0]
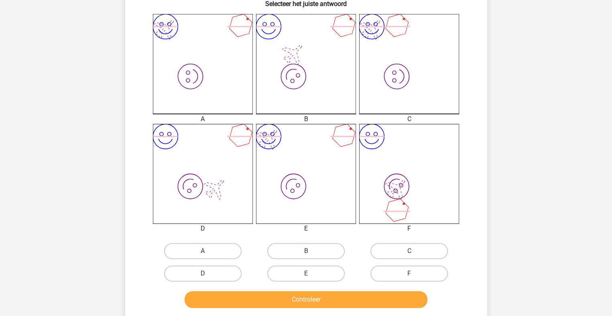
click at [219, 264] on div "D" at bounding box center [202, 273] width 103 height 22
click at [219, 272] on label "D" at bounding box center [202, 274] width 77 height 16
click at [208, 274] on input "D" at bounding box center [205, 276] width 5 height 5
radio input "true"
click at [292, 300] on button "Controleer" at bounding box center [306, 299] width 243 height 17
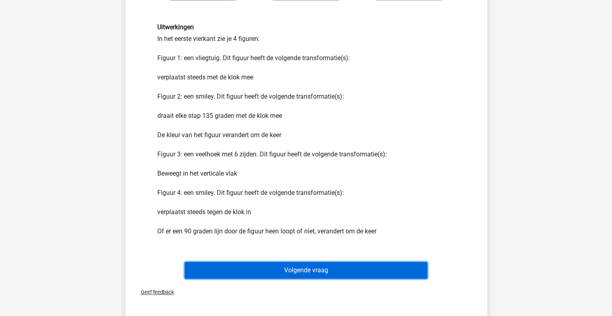
click at [290, 272] on button "Volgende vraag" at bounding box center [306, 270] width 243 height 17
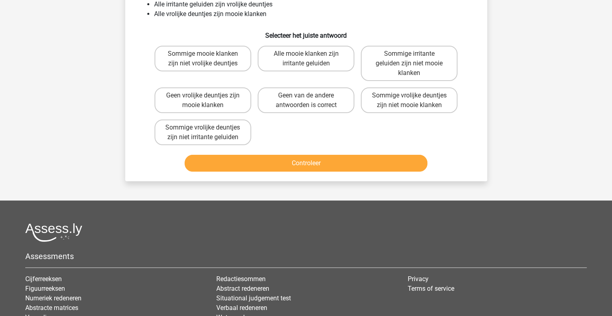
scroll to position [0, 0]
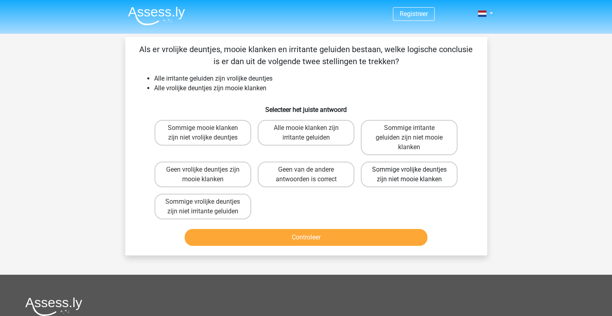
click at [408, 176] on label "Sommige vrolijke deuntjes zijn niet mooie klanken" at bounding box center [409, 175] width 97 height 26
click at [409, 175] on input "Sommige vrolijke deuntjes zijn niet mooie klanken" at bounding box center [411, 172] width 5 height 5
radio input "true"
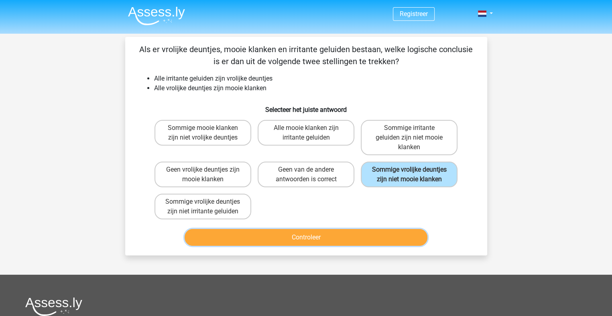
click at [373, 237] on button "Controleer" at bounding box center [306, 237] width 243 height 17
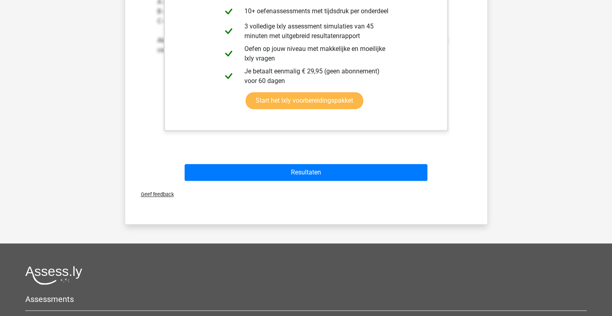
scroll to position [441, 0]
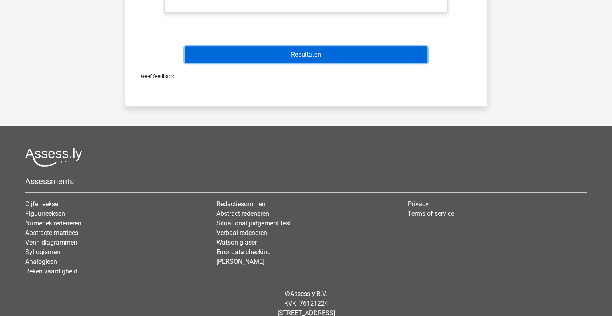
click at [282, 55] on button "Resultaten" at bounding box center [306, 54] width 243 height 17
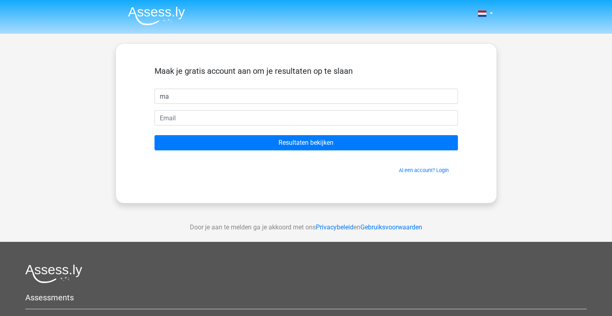
type input "Matthijs"
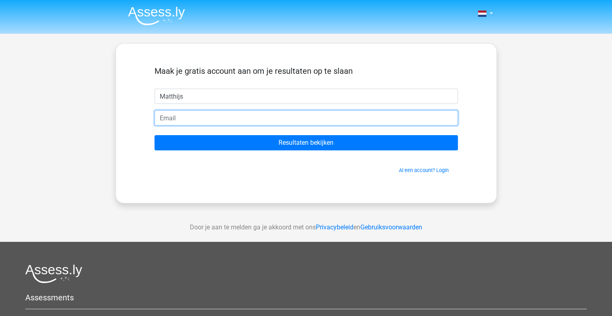
click at [209, 115] on input "email" at bounding box center [305, 117] width 303 height 15
type input "[EMAIL_ADDRESS][DOMAIN_NAME]"
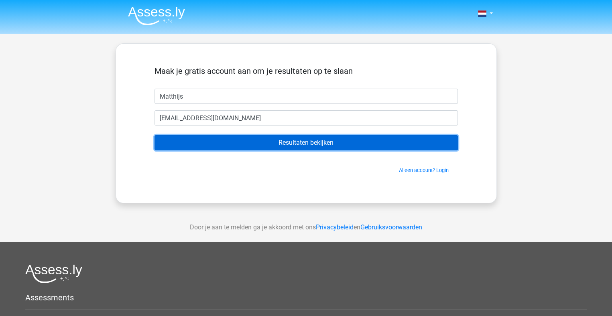
click at [254, 139] on input "Resultaten bekijken" at bounding box center [305, 142] width 303 height 15
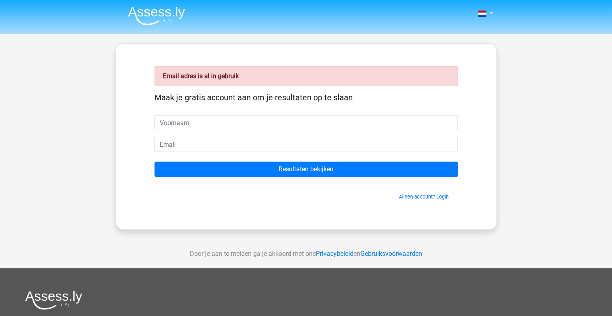
click at [197, 116] on input "text" at bounding box center [305, 122] width 303 height 15
type input "Matthijs"
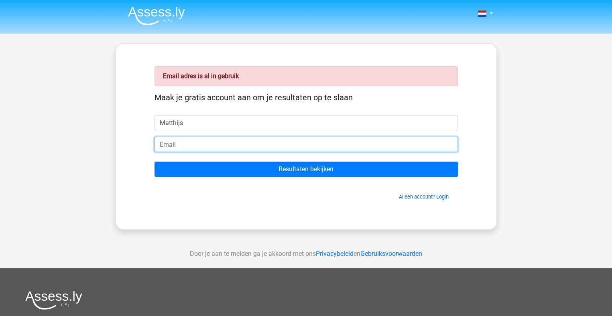
click at [210, 140] on input "email" at bounding box center [305, 144] width 303 height 15
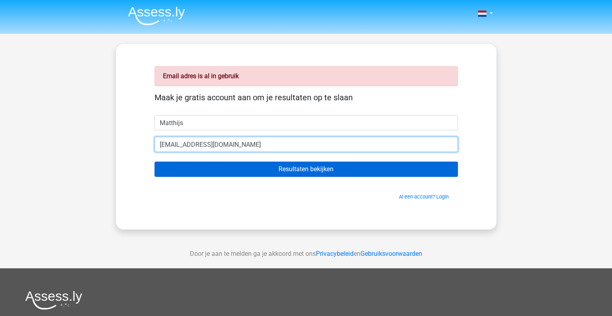
type input "[EMAIL_ADDRESS][DOMAIN_NAME]"
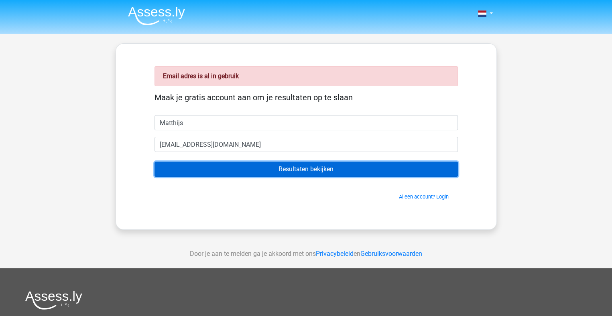
click at [247, 165] on input "Resultaten bekijken" at bounding box center [305, 169] width 303 height 15
